Goal: Task Accomplishment & Management: Manage account settings

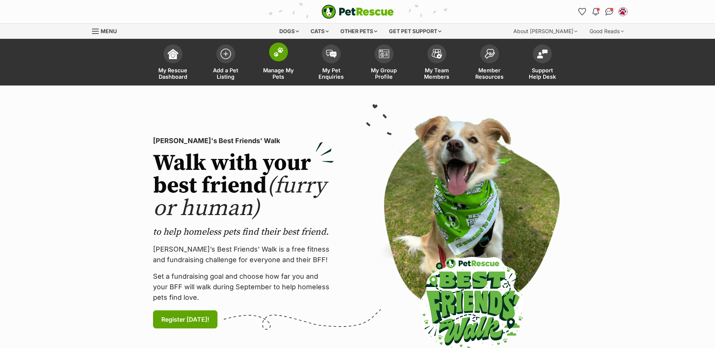
click at [284, 54] on span at bounding box center [278, 52] width 19 height 19
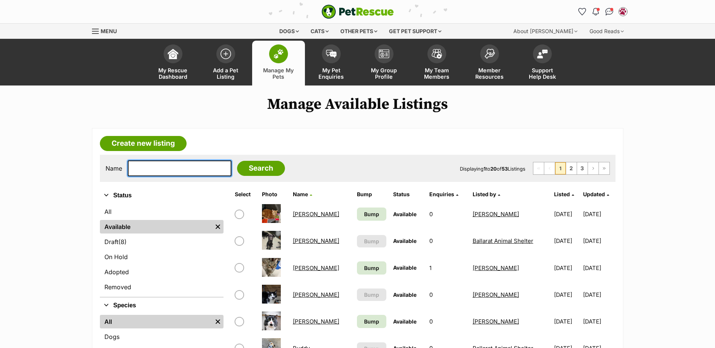
click at [163, 170] on input "text" at bounding box center [180, 169] width 104 height 16
type input "max"
click at [237, 161] on input "Search" at bounding box center [261, 168] width 48 height 15
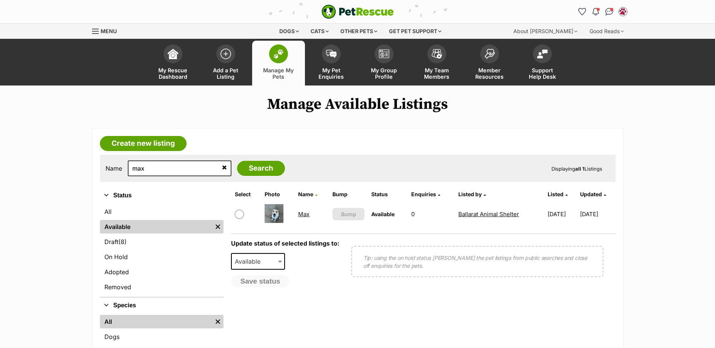
click at [300, 215] on link "Max" at bounding box center [303, 214] width 11 height 7
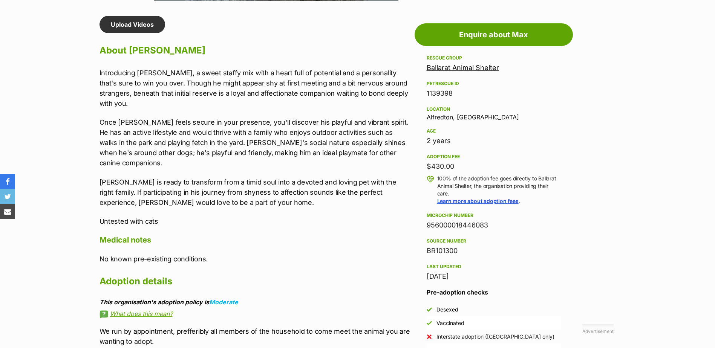
drag, startPoint x: 491, startPoint y: 223, endPoint x: 421, endPoint y: 224, distance: 69.7
click at [421, 224] on aside "Rescue group Ballarat Animal Shelter PetRescue ID 1139398 Location Alfredton, V…" at bounding box center [494, 212] width 158 height 317
copy div "956000018446083"
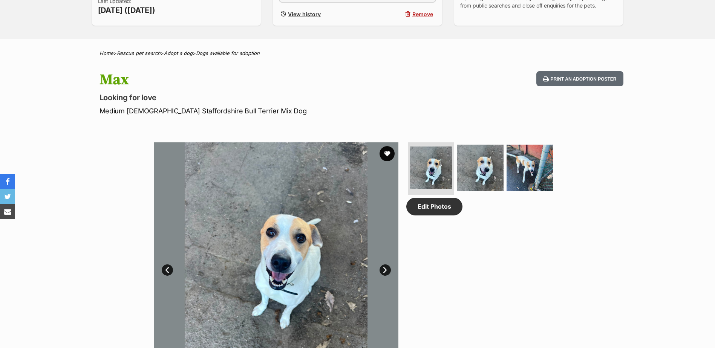
scroll to position [302, 0]
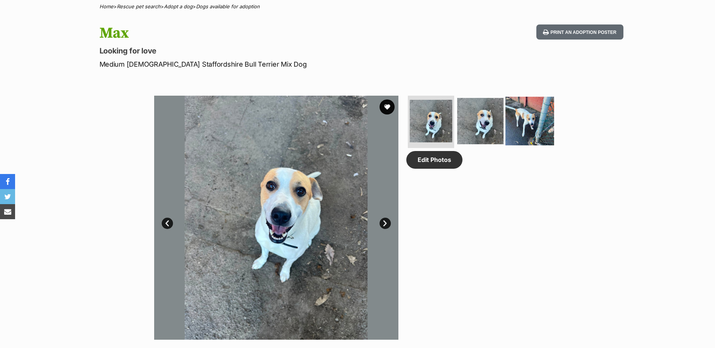
click at [508, 120] on img at bounding box center [530, 121] width 49 height 49
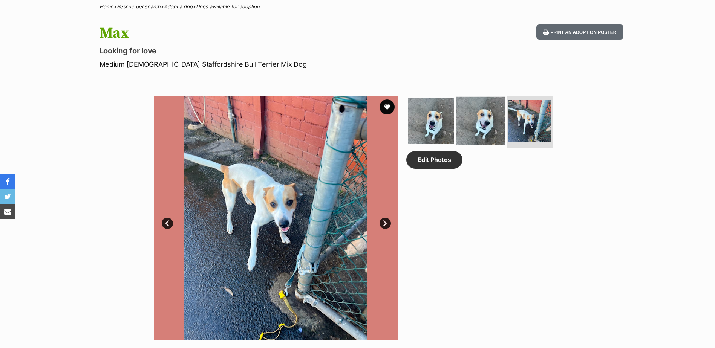
click at [491, 127] on img at bounding box center [480, 121] width 49 height 49
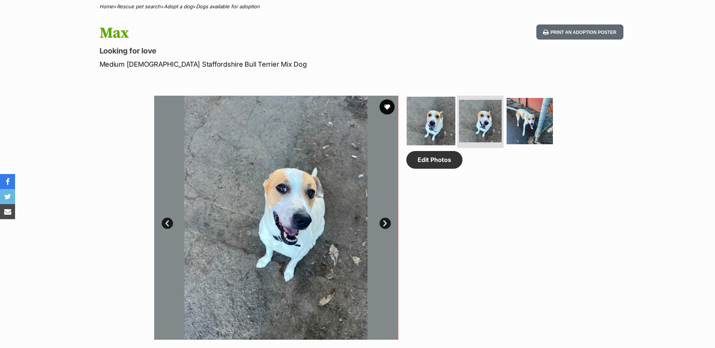
click at [437, 122] on img at bounding box center [431, 121] width 49 height 49
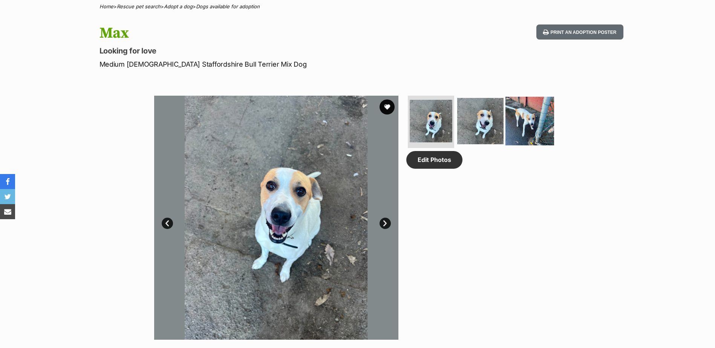
click at [522, 125] on img at bounding box center [530, 121] width 49 height 49
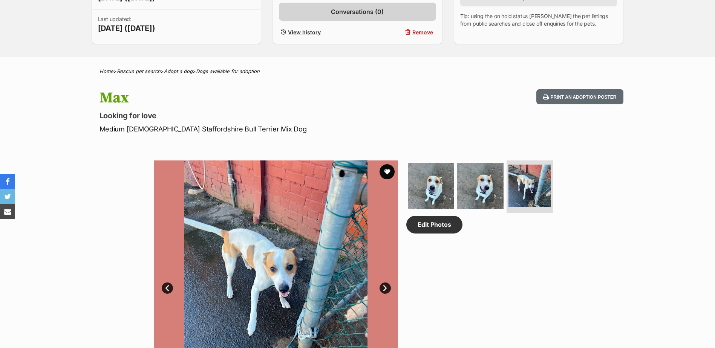
scroll to position [75, 0]
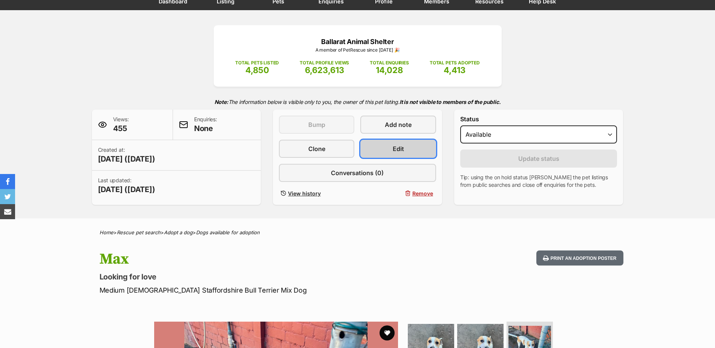
click at [373, 150] on link "Edit" at bounding box center [397, 149] width 75 height 18
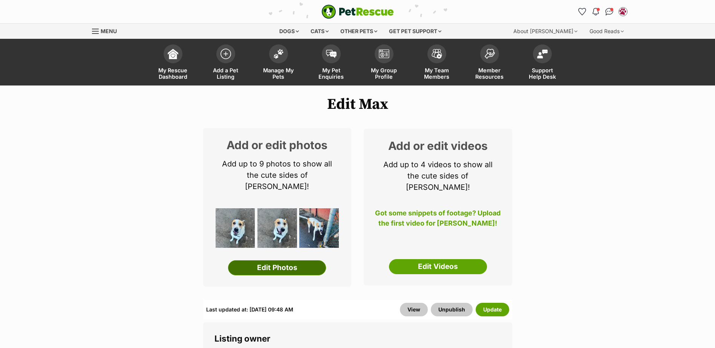
click at [289, 260] on link "Edit Photos" at bounding box center [277, 267] width 98 height 15
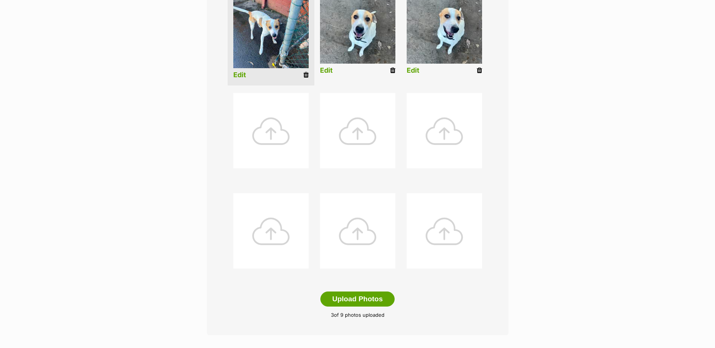
scroll to position [339, 0]
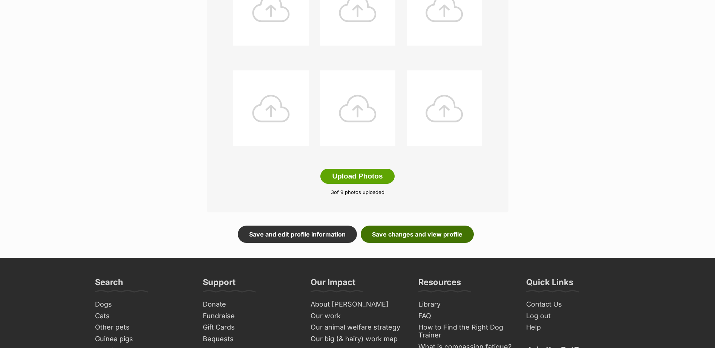
click at [391, 231] on link "Save changes and view profile" at bounding box center [417, 234] width 113 height 17
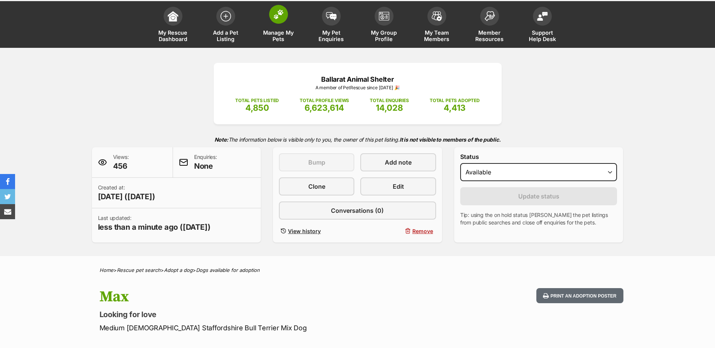
click at [276, 14] on img at bounding box center [278, 14] width 11 height 10
